Goal: Transaction & Acquisition: Book appointment/travel/reservation

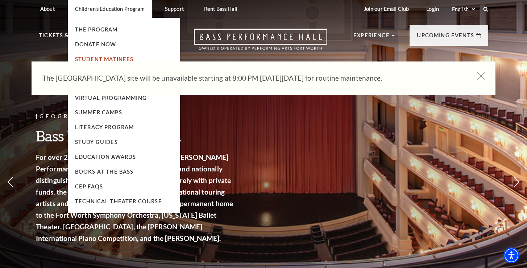
click at [102, 58] on link "Student Matinees" at bounding box center [104, 59] width 59 height 6
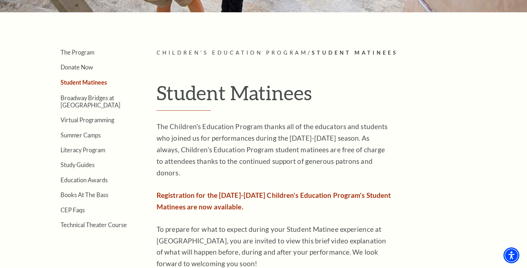
scroll to position [152, 0]
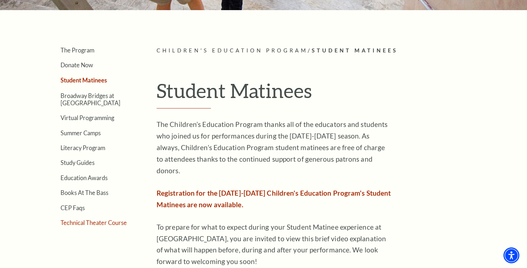
click at [105, 225] on link "Technical Theater Course" at bounding box center [93, 222] width 66 height 7
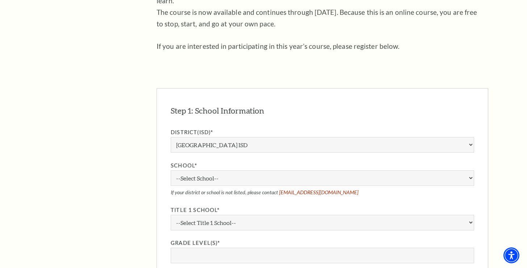
scroll to position [401, 0]
click at [211, 137] on select "Aledo ISD Alvarado ISD Alvord ISD Arlington ISD Azle ISD Bellevue ISD Birdville…" at bounding box center [322, 145] width 303 height 16
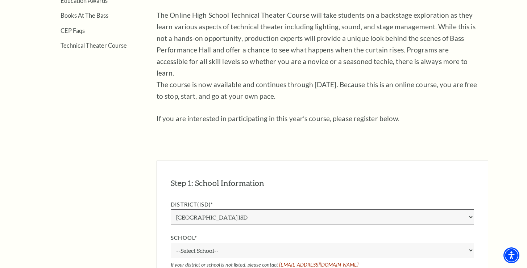
scroll to position [344, 0]
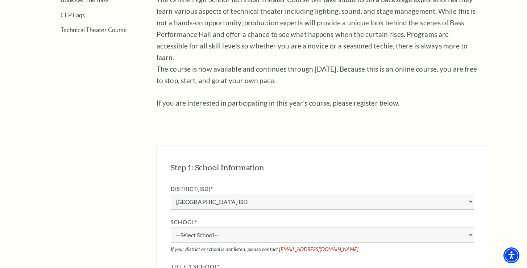
click at [200, 194] on select "Aledo ISD Alvarado ISD Alvord ISD Arlington ISD Azle ISD Bellevue ISD Birdville…" at bounding box center [322, 202] width 303 height 16
select select "Arlington ISD"
click at [171, 194] on select "Aledo ISD Alvarado ISD Alvord ISD Arlington ISD Azle ISD Bellevue ISD Birdville…" at bounding box center [322, 202] width 303 height 16
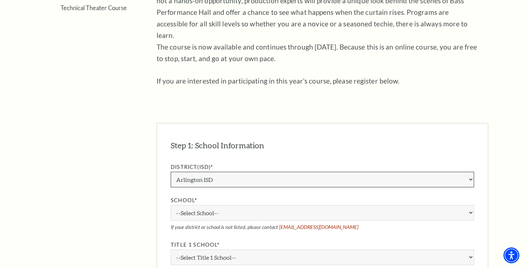
scroll to position [375, 0]
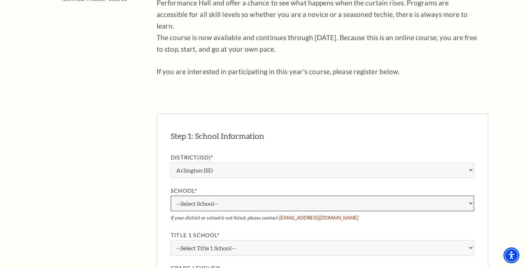
click at [199, 196] on select "--Select School-- Adams Elementary School Amos Elementary School Anderson Eleme…" at bounding box center [322, 204] width 303 height 16
select select "87729"
click at [171, 196] on select "--Select School-- Adams Elementary School Amos Elementary School Anderson Eleme…" at bounding box center [322, 204] width 303 height 16
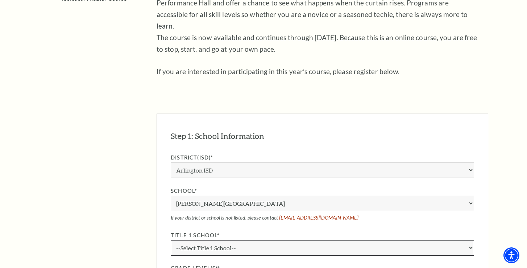
click at [200, 240] on select "--Select Title 1 School-- Yes No" at bounding box center [322, 248] width 303 height 16
select select "true"
click at [171, 240] on select "--Select Title 1 School-- Yes No" at bounding box center [322, 248] width 303 height 16
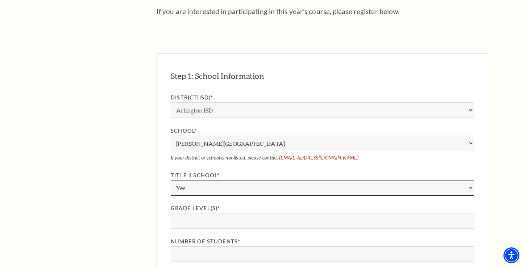
scroll to position [444, 0]
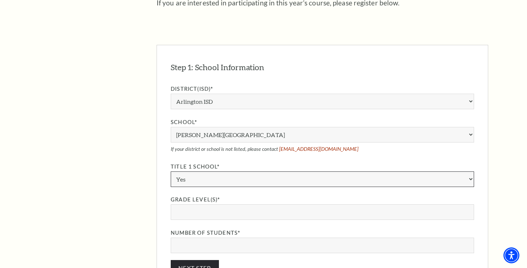
click at [243, 172] on select "--Select Title 1 School-- Yes No" at bounding box center [322, 180] width 303 height 16
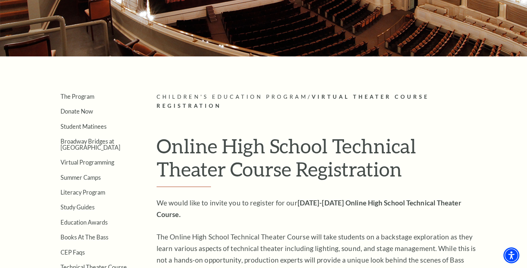
scroll to position [118, 0]
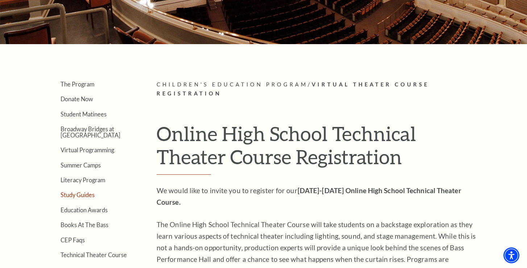
click at [82, 195] on link "Study Guides" at bounding box center [77, 195] width 34 height 7
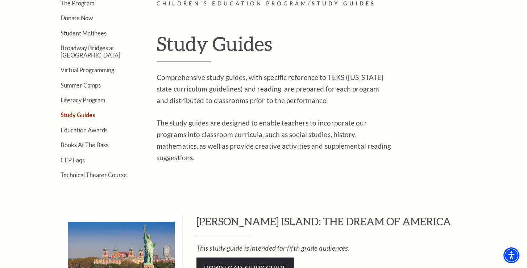
scroll to position [233, 0]
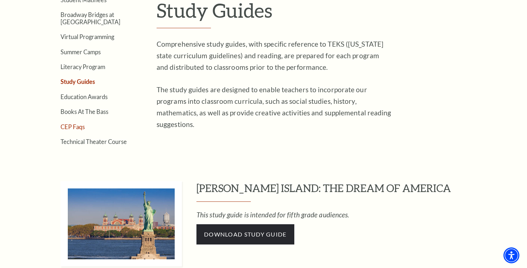
click at [74, 129] on link "CEP Faqs" at bounding box center [72, 126] width 24 height 7
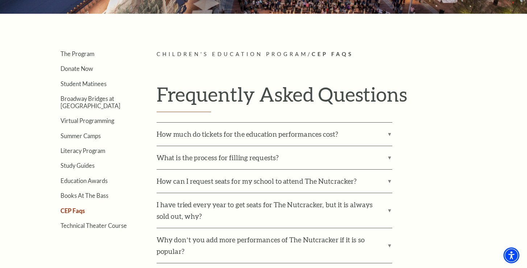
scroll to position [151, 0]
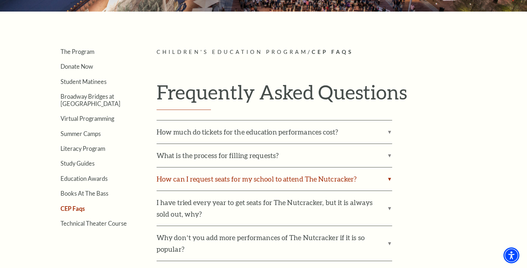
click at [195, 179] on label "How can I request seats for my school to attend The Nutcracker?" at bounding box center [273, 179] width 235 height 23
click at [0, 0] on input "How can I request seats for my school to attend The Nutcracker?" at bounding box center [0, 0] width 0 height 0
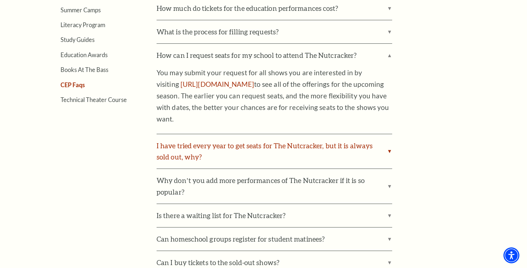
scroll to position [279, 0]
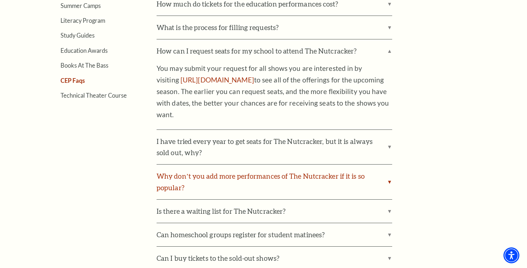
click at [184, 178] on label "Why don’t you add more performances of The Nutcracker if it is so popular?" at bounding box center [273, 182] width 235 height 35
click at [0, 0] on input "Why don’t you add more performances of The Nutcracker if it is so popular?" at bounding box center [0, 0] width 0 height 0
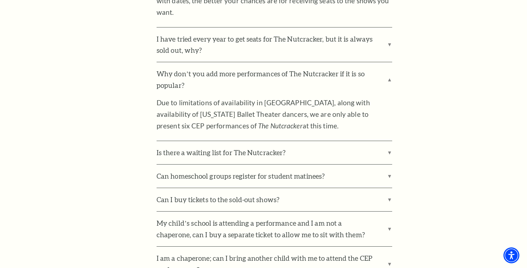
scroll to position [383, 0]
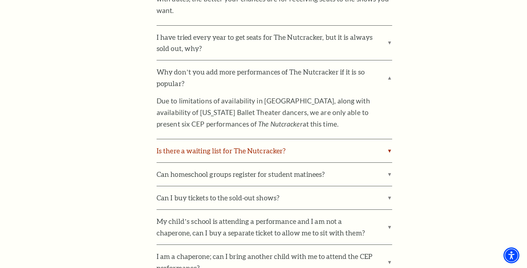
click at [191, 150] on label "Is there a waiting list for The Nutcracker?" at bounding box center [273, 150] width 235 height 23
click at [0, 0] on input "Is there a waiting list for The Nutcracker?" at bounding box center [0, 0] width 0 height 0
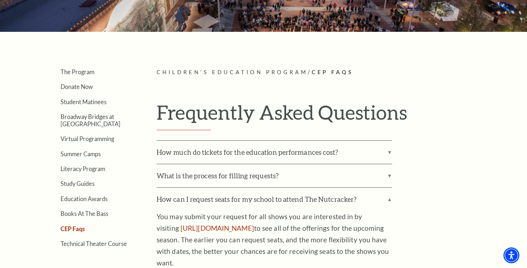
scroll to position [0, 0]
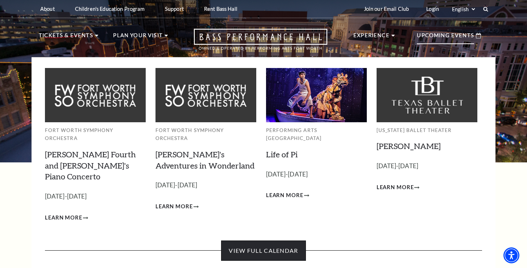
click at [251, 241] on link "View Full Calendar" at bounding box center [263, 251] width 84 height 20
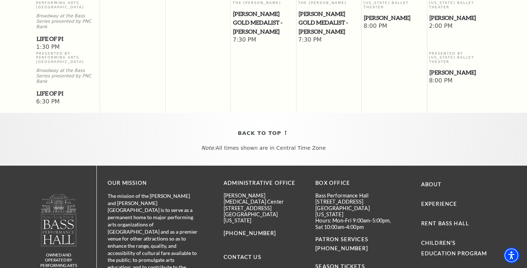
scroll to position [682, 0]
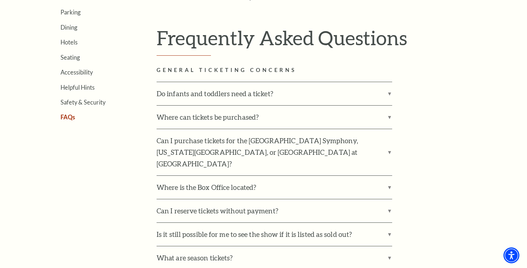
scroll to position [234, 0]
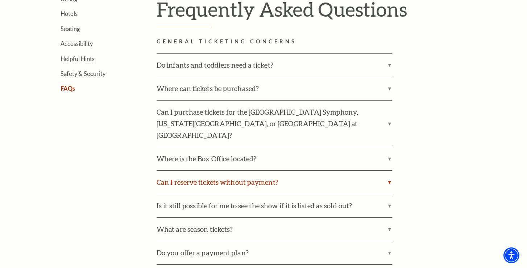
click at [248, 174] on label "Can I reserve tickets without payment?" at bounding box center [273, 182] width 235 height 23
click at [0, 0] on input "Can I reserve tickets without payment?" at bounding box center [0, 0] width 0 height 0
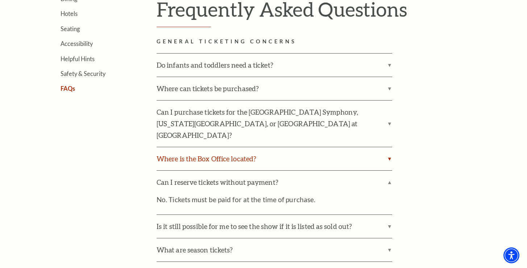
click at [246, 147] on label "Where is the Box Office located?" at bounding box center [273, 158] width 235 height 23
click at [0, 0] on input "Where is the Box Office located?" at bounding box center [0, 0] width 0 height 0
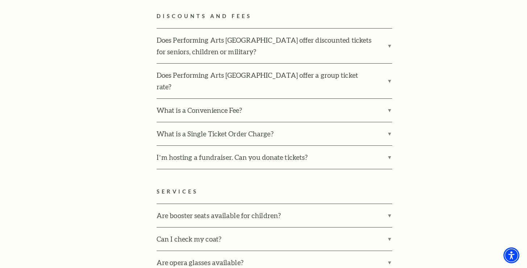
scroll to position [1539, 0]
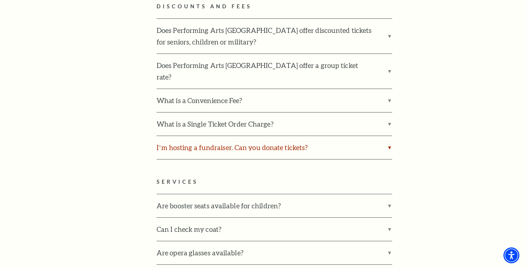
click at [242, 136] on label "I’m hosting a fundraiser. Can you donate tickets?" at bounding box center [273, 147] width 235 height 23
click at [0, 0] on input "I’m hosting a fundraiser. Can you donate tickets?" at bounding box center [0, 0] width 0 height 0
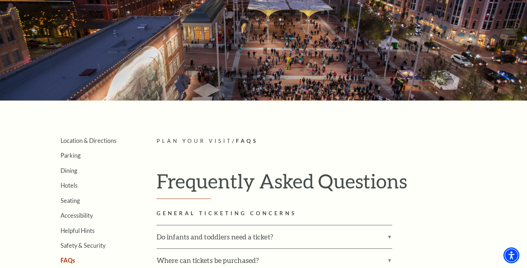
scroll to position [67, 0]
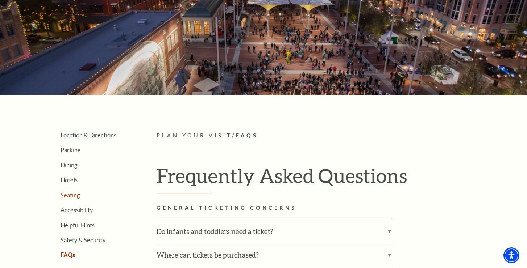
click at [68, 198] on link "Seating" at bounding box center [69, 195] width 19 height 7
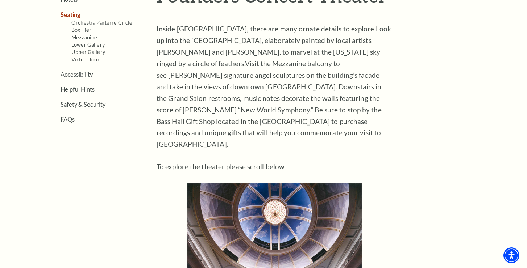
scroll to position [120, 0]
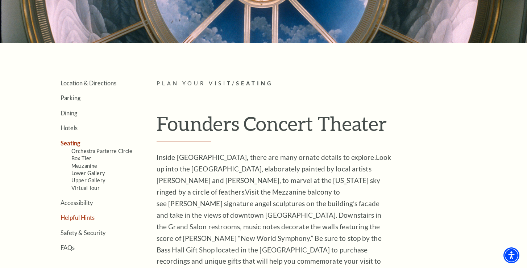
click at [65, 218] on link "Helpful Hints" at bounding box center [77, 217] width 34 height 7
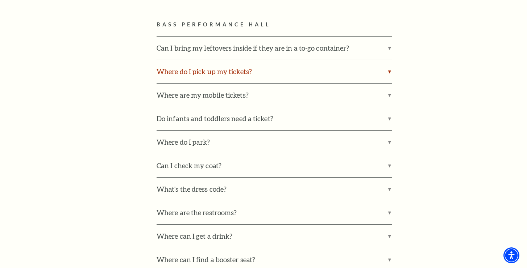
scroll to position [443, 0]
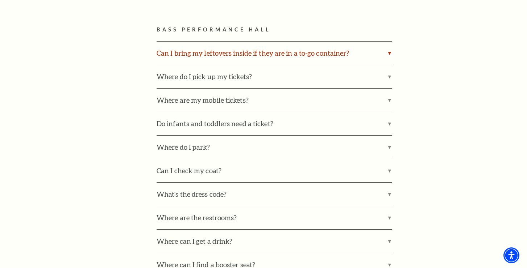
click at [218, 50] on label "Can I bring my leftovers inside if they are in a to-go container?" at bounding box center [273, 53] width 235 height 23
click at [0, 0] on input "Can I bring my leftovers inside if they are in a to-go container?" at bounding box center [0, 0] width 0 height 0
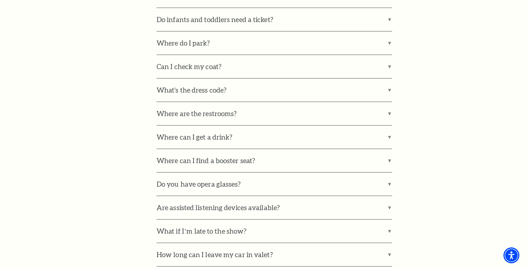
scroll to position [612, 0]
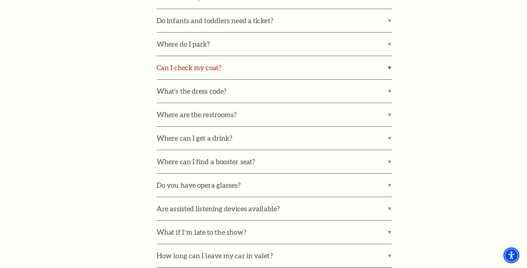
click at [180, 72] on label "Can I check my coat?" at bounding box center [273, 67] width 235 height 23
click at [0, 0] on input "Can I check my coat?" at bounding box center [0, 0] width 0 height 0
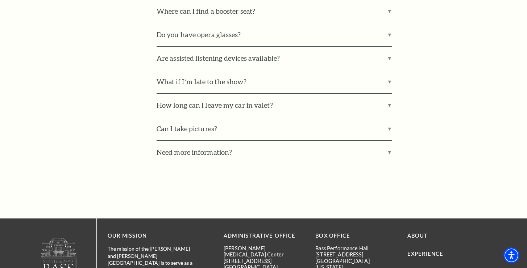
scroll to position [819, 0]
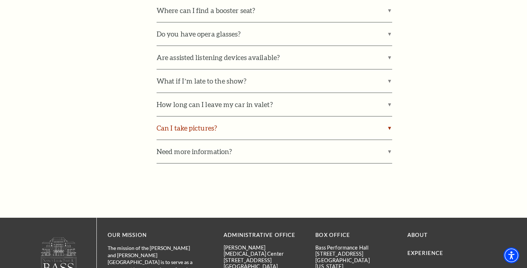
click at [193, 124] on label "Can I take pictures?" at bounding box center [273, 128] width 235 height 23
click at [0, 0] on input "Can I take pictures?" at bounding box center [0, 0] width 0 height 0
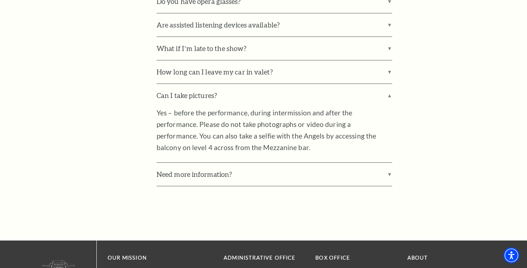
scroll to position [852, 0]
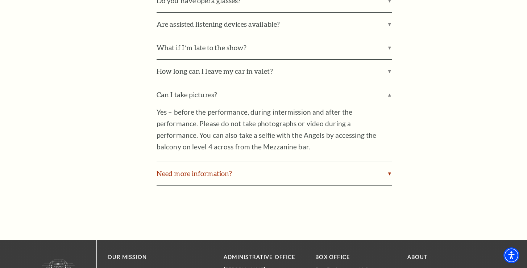
click at [211, 180] on label "Need more information?" at bounding box center [273, 173] width 235 height 23
click at [0, 0] on input "Need more information?" at bounding box center [0, 0] width 0 height 0
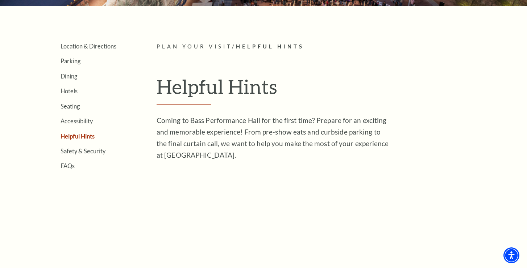
scroll to position [116, 0]
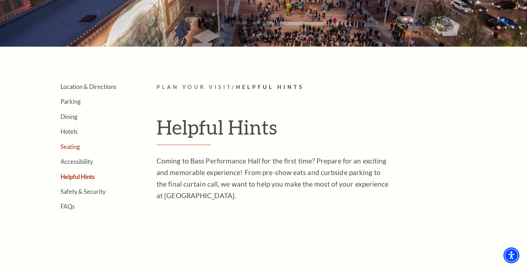
click at [68, 148] on link "Seating" at bounding box center [69, 146] width 19 height 7
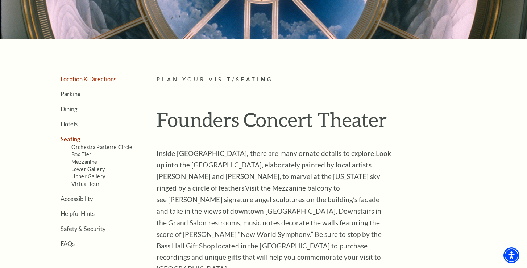
scroll to position [144, 0]
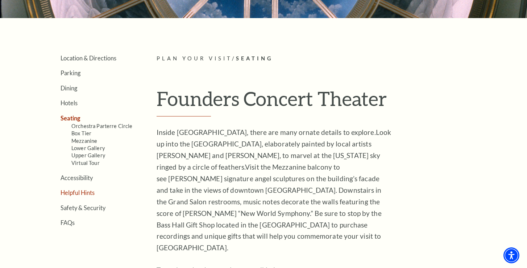
click at [84, 193] on link "Helpful Hints" at bounding box center [77, 192] width 34 height 7
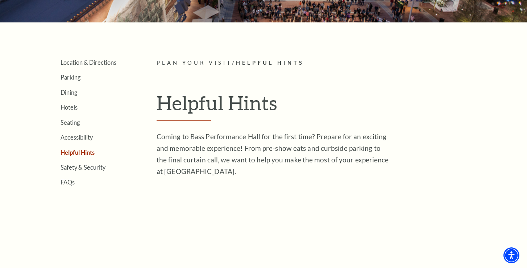
scroll to position [142, 0]
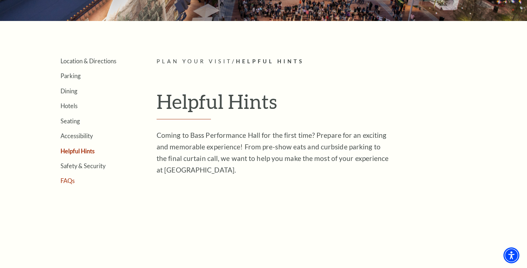
click at [72, 179] on link "FAQs" at bounding box center [67, 180] width 14 height 7
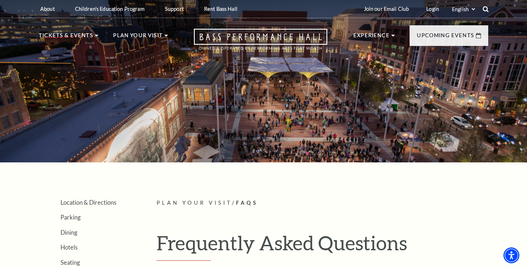
click at [482, 8] on use at bounding box center [485, 9] width 6 height 6
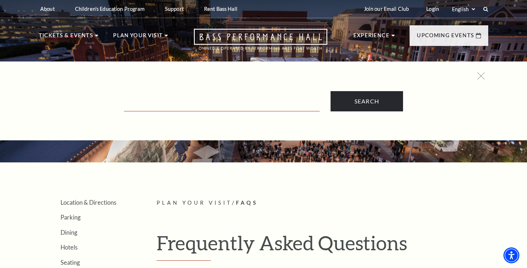
click at [143, 107] on input "Text field" at bounding box center [222, 104] width 196 height 15
type input "group tickets"
click at [330, 91] on input "Search" at bounding box center [366, 101] width 72 height 20
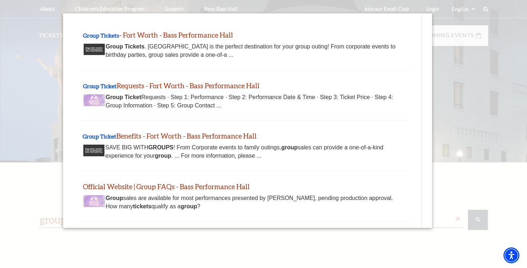
scroll to position [28, 0]
click at [224, 185] on link "Official Website | Group FAQs - Bass Performance Hall" at bounding box center [166, 186] width 167 height 8
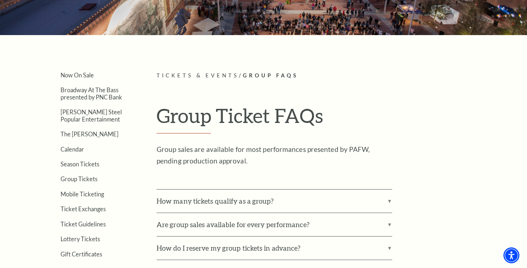
scroll to position [130, 0]
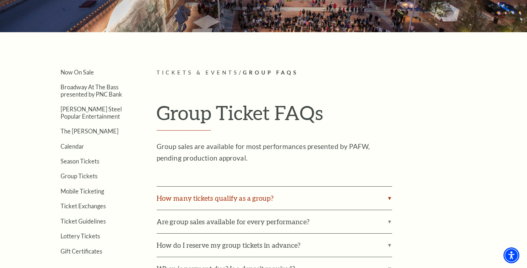
click at [230, 195] on label "How many tickets qualify as a group?" at bounding box center [273, 198] width 235 height 23
click at [0, 0] on input "How many tickets qualify as a group?" at bounding box center [0, 0] width 0 height 0
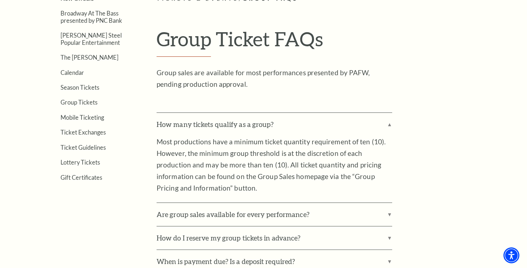
scroll to position [208, 0]
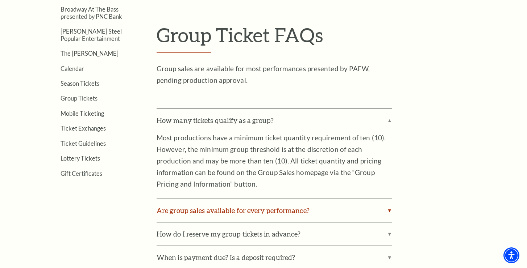
click at [266, 211] on label "Are group sales available for every performance?" at bounding box center [273, 210] width 235 height 23
click at [0, 0] on input "Are group sales available for every performance?" at bounding box center [0, 0] width 0 height 0
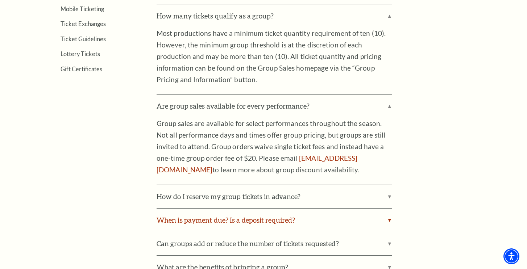
scroll to position [314, 0]
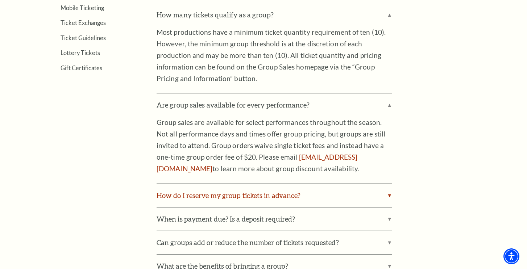
click at [268, 196] on label "How do I reserve my group tickets in advance?" at bounding box center [273, 195] width 235 height 23
click at [0, 0] on input "How do I reserve my group tickets in advance?" at bounding box center [0, 0] width 0 height 0
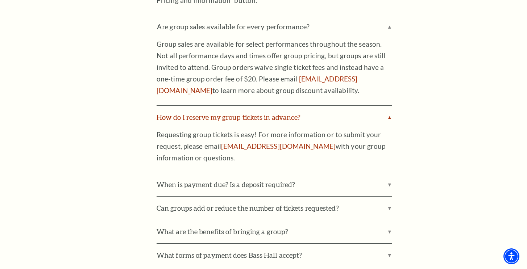
scroll to position [397, 0]
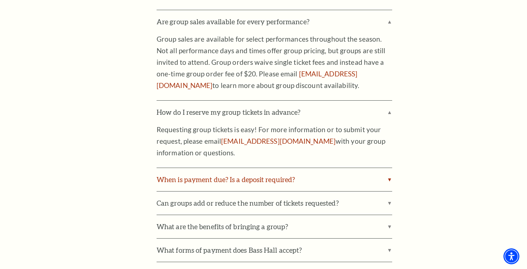
click at [268, 184] on label "When is payment due? Is a deposit required?" at bounding box center [273, 179] width 235 height 23
click at [0, 0] on input "When is payment due? Is a deposit required?" at bounding box center [0, 0] width 0 height 0
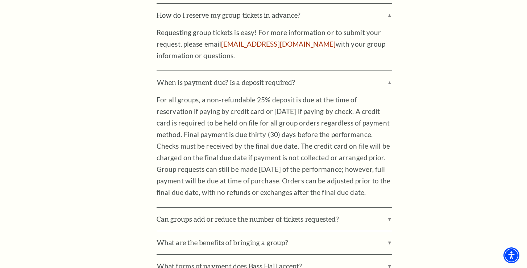
scroll to position [496, 0]
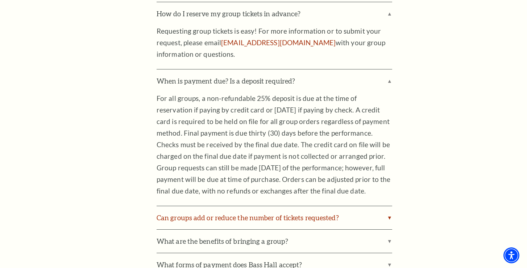
click at [220, 221] on label "Can groups add or reduce the number of tickets requested?" at bounding box center [273, 217] width 235 height 23
click at [0, 0] on input "Can groups add or reduce the number of tickets requested?" at bounding box center [0, 0] width 0 height 0
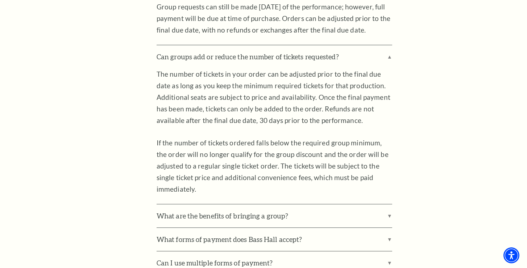
scroll to position [659, 0]
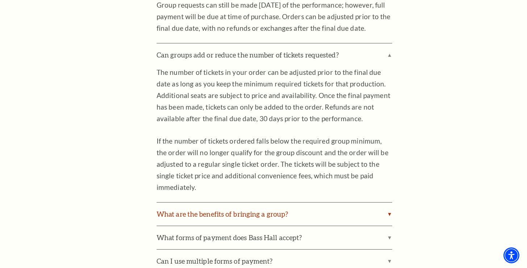
click at [220, 221] on label "What are the benefits of bringing a group?" at bounding box center [273, 214] width 235 height 23
click at [0, 0] on input "What are the benefits of bringing a group?" at bounding box center [0, 0] width 0 height 0
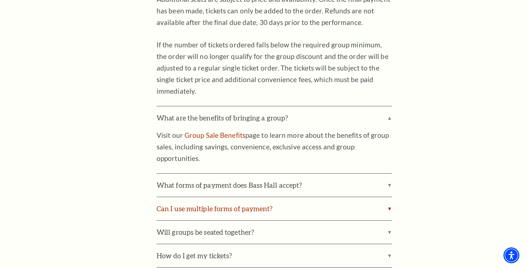
scroll to position [756, 0]
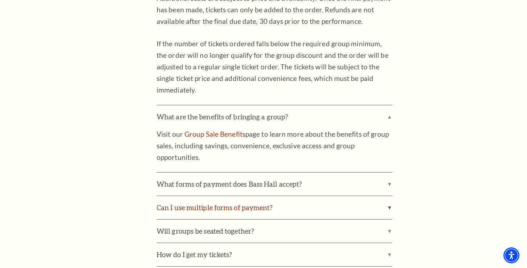
click at [215, 204] on label "Can I use multiple forms of payment?" at bounding box center [273, 207] width 235 height 23
click at [0, 0] on input "Can I use multiple forms of payment?" at bounding box center [0, 0] width 0 height 0
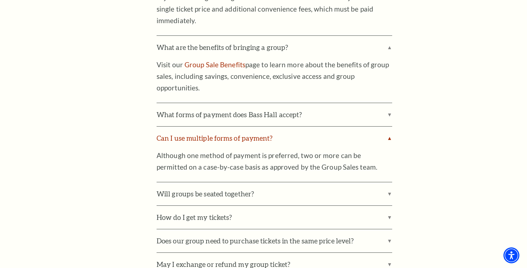
scroll to position [832, 0]
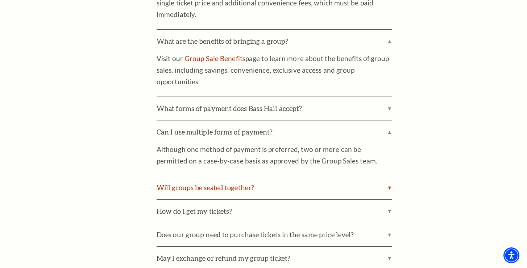
click at [216, 192] on label "Will groups be seated together?" at bounding box center [273, 187] width 235 height 23
click at [0, 0] on input "Will groups be seated together?" at bounding box center [0, 0] width 0 height 0
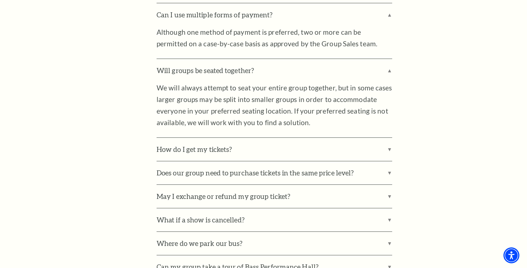
scroll to position [952, 0]
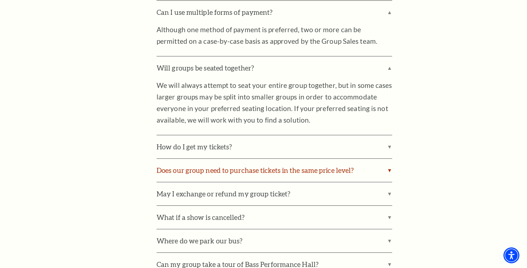
click at [224, 179] on label "Does our group need to purchase tickets in the same price level?" at bounding box center [273, 170] width 235 height 23
click at [0, 0] on input "Does our group need to purchase tickets in the same price level?" at bounding box center [0, 0] width 0 height 0
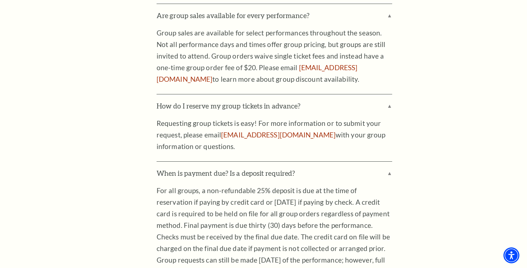
scroll to position [372, 0]
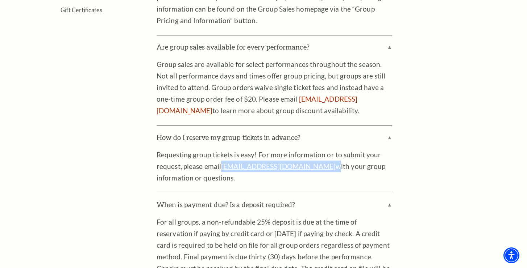
drag, startPoint x: 300, startPoint y: 169, endPoint x: 222, endPoint y: 166, distance: 78.3
click at [222, 166] on p "Requesting group tickets is easy! For more information or to submit your reques…" at bounding box center [273, 166] width 235 height 35
copy p "groupsales@basshall.com"
click at [287, 97] on link "groupsales@basshall.com" at bounding box center [256, 104] width 201 height 20
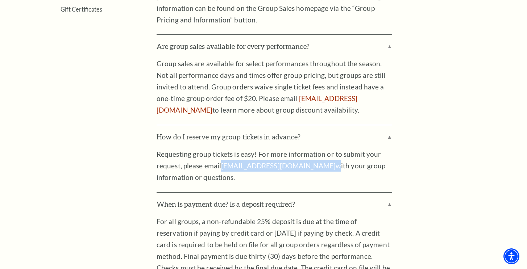
scroll to position [0, 0]
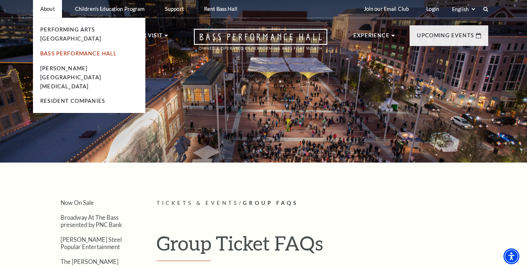
click at [60, 50] on link "Bass Performance Hall" at bounding box center [78, 53] width 77 height 6
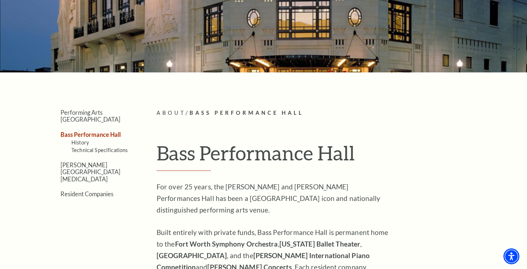
scroll to position [23, 0]
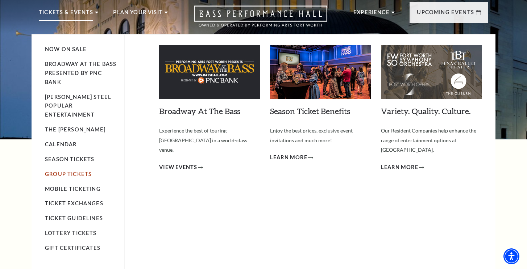
click at [74, 171] on link "Group Tickets" at bounding box center [68, 174] width 47 height 6
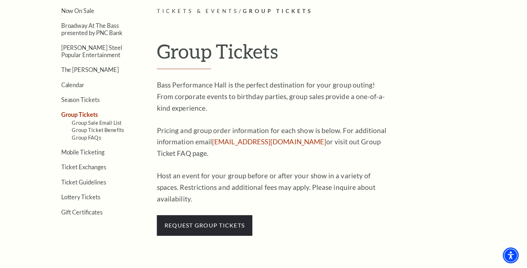
scroll to position [222, 0]
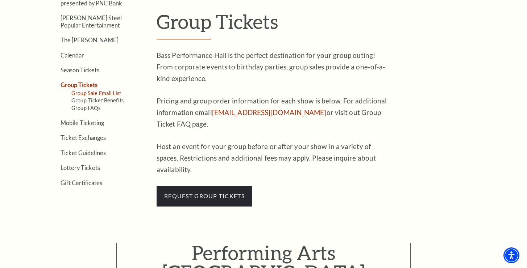
click at [106, 94] on link "Group Sale Email List" at bounding box center [96, 93] width 50 height 6
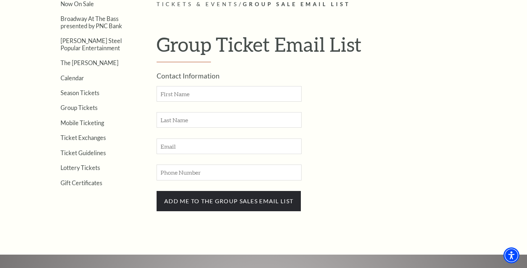
scroll to position [209, 0]
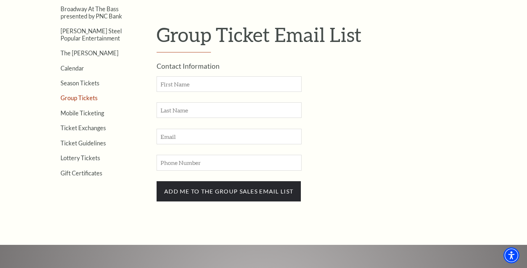
click at [80, 99] on link "Group Tickets" at bounding box center [78, 98] width 37 height 7
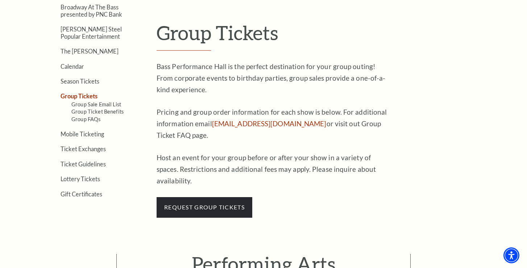
scroll to position [194, 0]
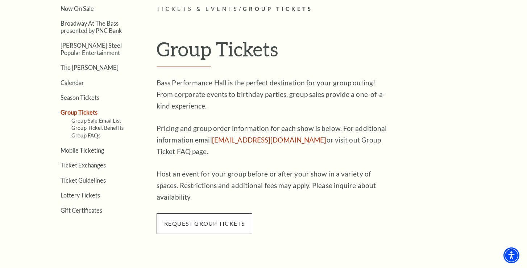
click at [180, 217] on span "request group tickets" at bounding box center [204, 224] width 96 height 20
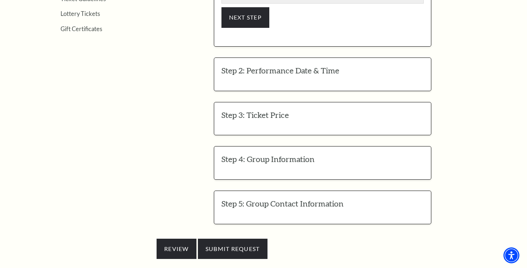
scroll to position [356, 0]
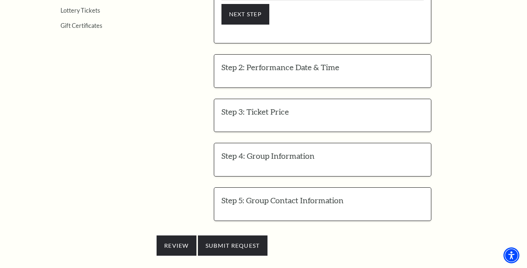
click at [267, 62] on h3 "Step 2: Performance Date & Time" at bounding box center [322, 67] width 202 height 11
click at [274, 195] on h3 "Step 5: Group Contact Information" at bounding box center [322, 200] width 202 height 11
click at [269, 151] on h3 "Step 4: Group Information" at bounding box center [322, 156] width 202 height 11
click at [262, 106] on h3 "Step 3: Ticket Price" at bounding box center [322, 111] width 202 height 11
click at [271, 54] on div "Step 2: Performance Date & Time EDIT Performance Date & Time -- Select an optio…" at bounding box center [322, 71] width 217 height 34
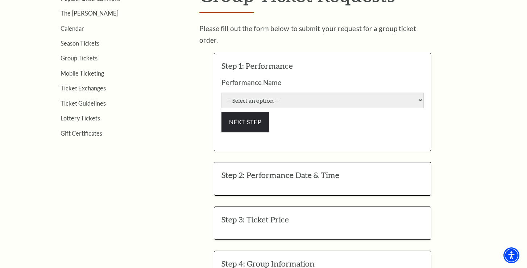
scroll to position [247, 0]
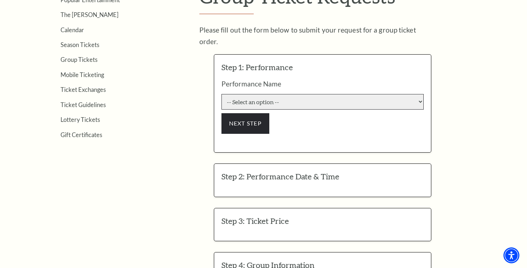
click at [250, 94] on select "-- Select an option -- Life of Pi [PERSON_NAME] and His Acoustic Group The Adda…" at bounding box center [322, 102] width 202 height 16
select select "6162"
click at [221, 94] on select "-- Select an option -- Life of Pi [PERSON_NAME] and His Acoustic Group The Adda…" at bounding box center [322, 102] width 202 height 16
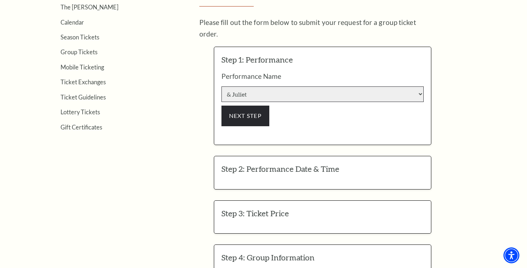
scroll to position [254, 0]
click at [250, 106] on button "NEXT STEP" at bounding box center [245, 116] width 48 height 20
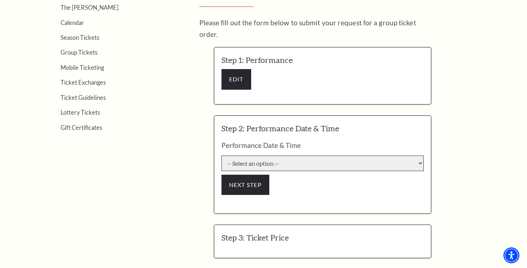
click at [273, 156] on select "-- Select an option -- [DATE] 7:30:00 PM [DATE] 7:30:00 PM [DATE] 7:30:00 PM [D…" at bounding box center [322, 164] width 202 height 16
